Goal: Transaction & Acquisition: Download file/media

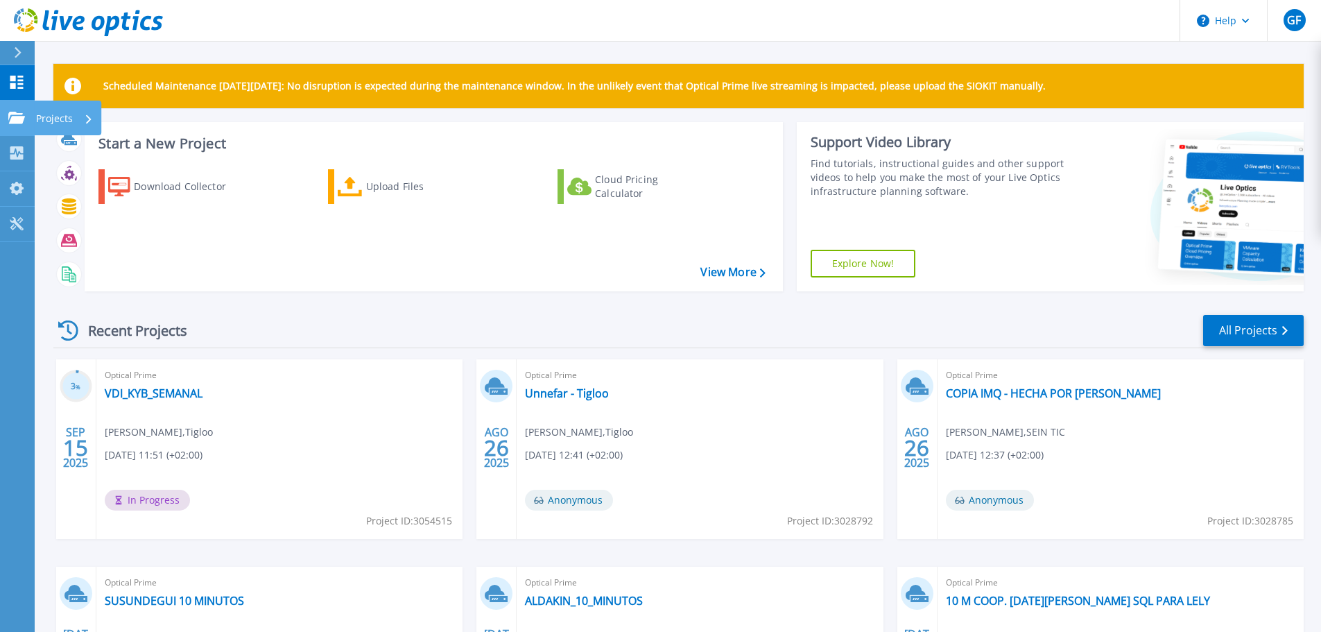
click at [46, 118] on p "Projects" at bounding box center [54, 119] width 37 height 36
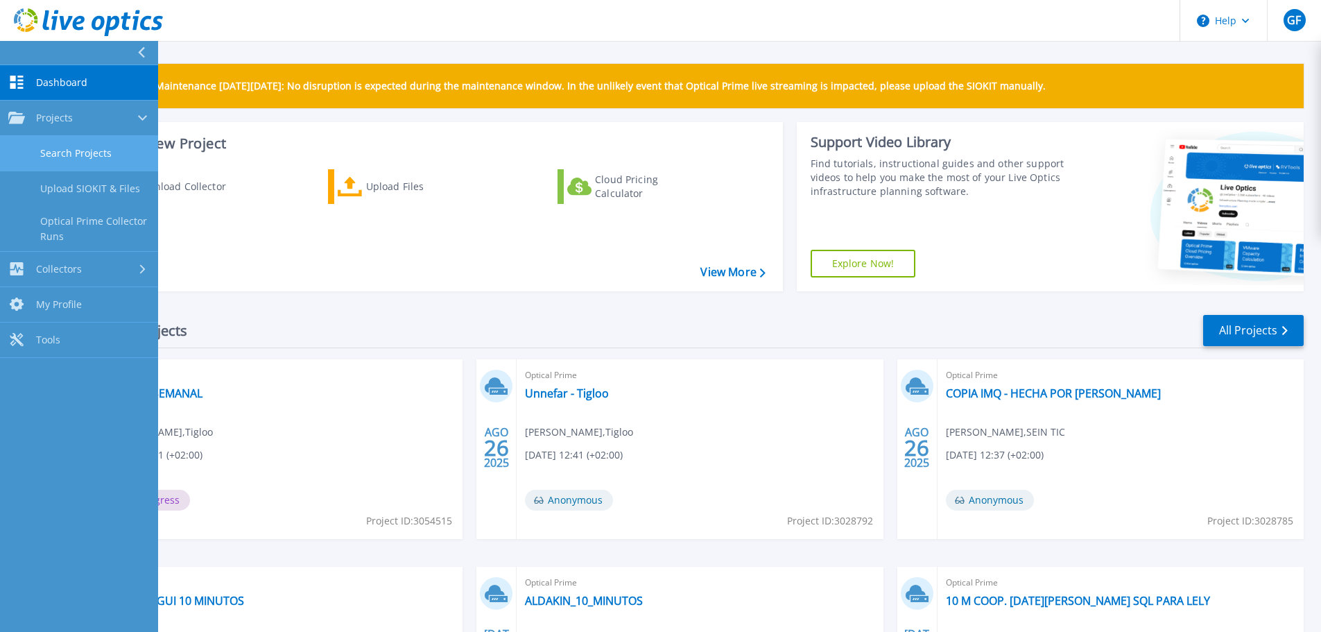
click at [121, 153] on link "Search Projects" at bounding box center [79, 153] width 158 height 35
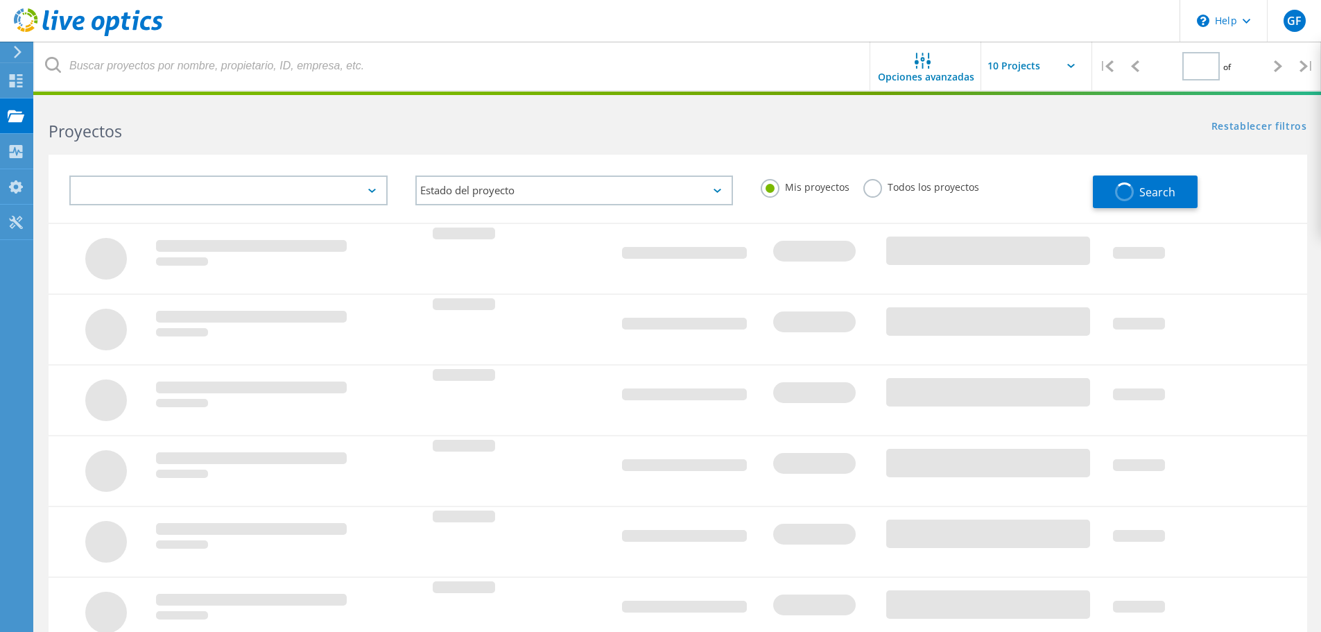
type input "1"
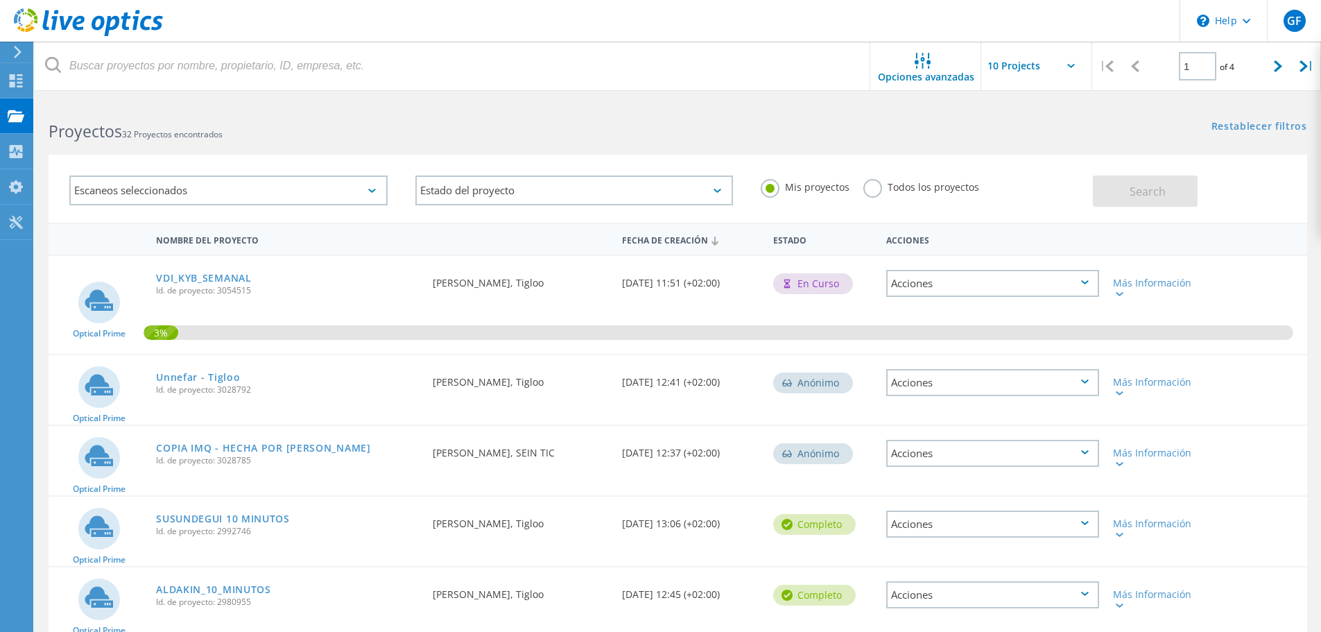
click at [22, 19] on icon at bounding box center [88, 22] width 149 height 28
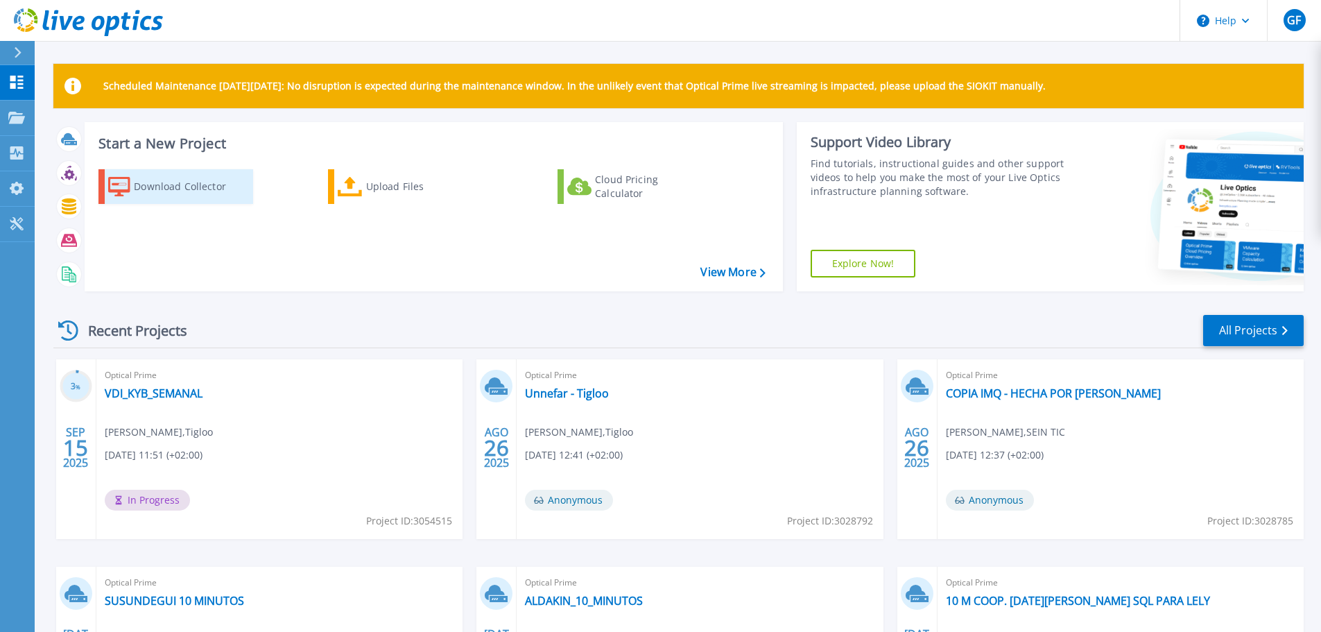
click at [180, 190] on div "Download Collector" at bounding box center [189, 187] width 111 height 28
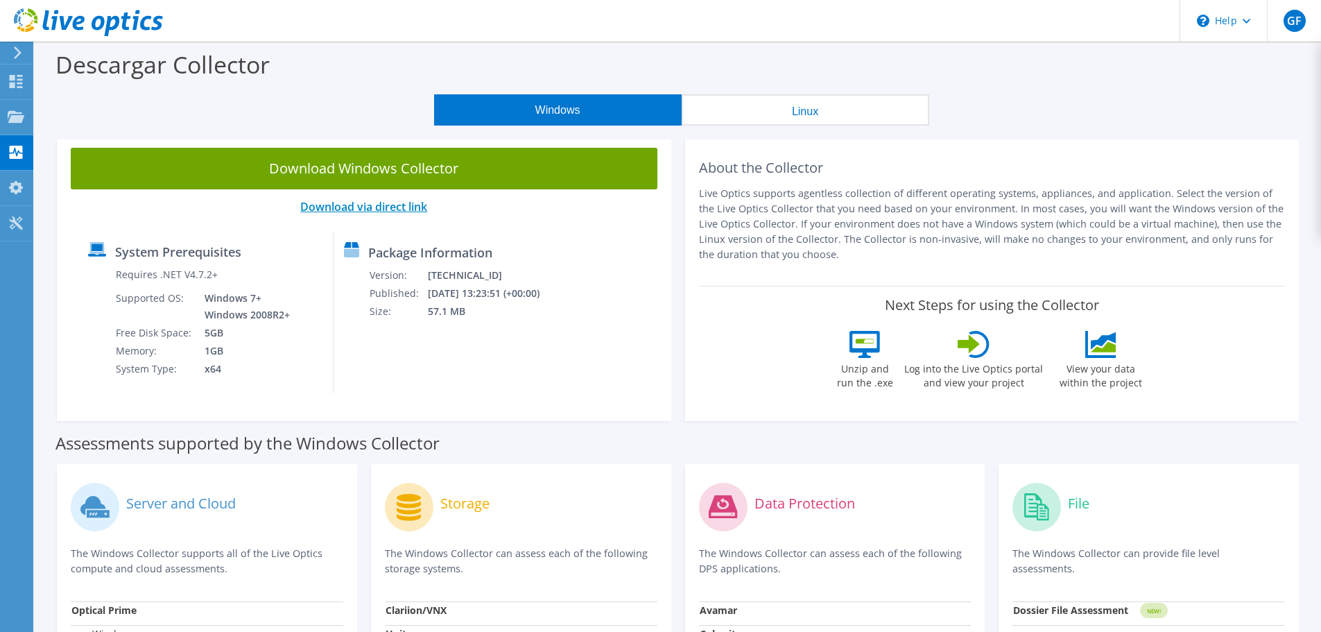
click at [409, 201] on link "Download via direct link" at bounding box center [363, 206] width 127 height 15
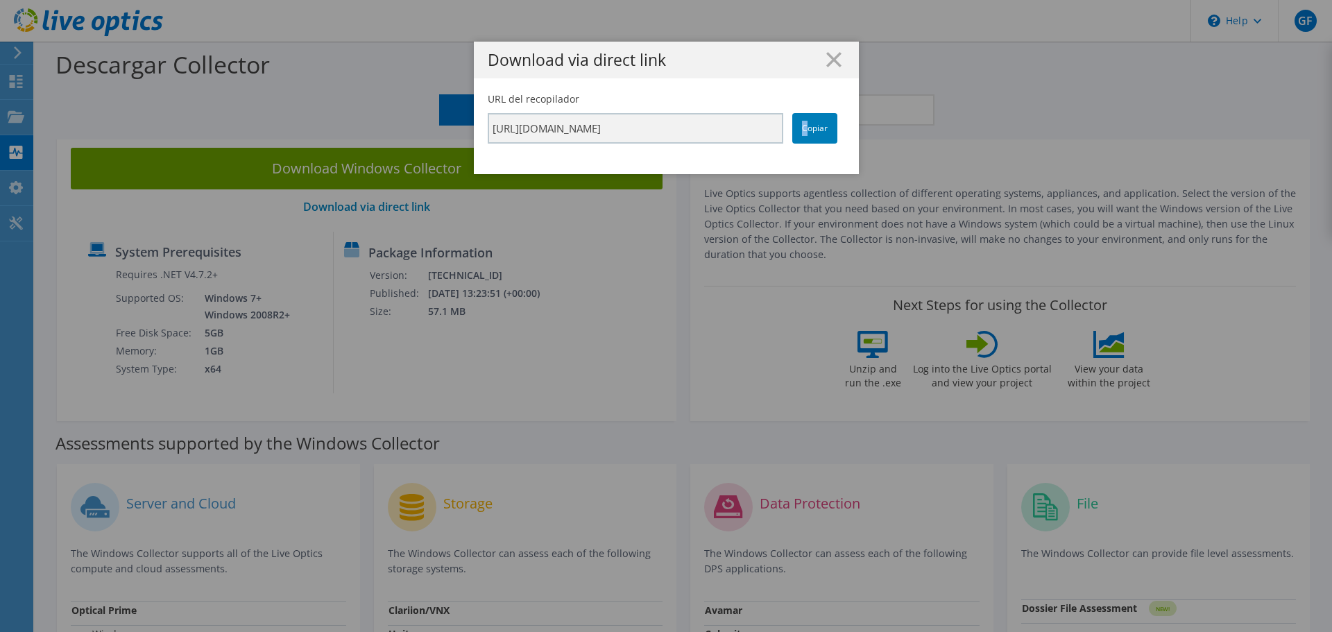
drag, startPoint x: 800, startPoint y: 130, endPoint x: 617, endPoint y: 173, distance: 188.1
click at [799, 130] on link "Copiar" at bounding box center [814, 128] width 45 height 31
copy link "C"
drag, startPoint x: 829, startPoint y: 60, endPoint x: 732, endPoint y: 11, distance: 108.9
click at [827, 61] on line at bounding box center [834, 60] width 14 height 14
